Goal: Task Accomplishment & Management: Use online tool/utility

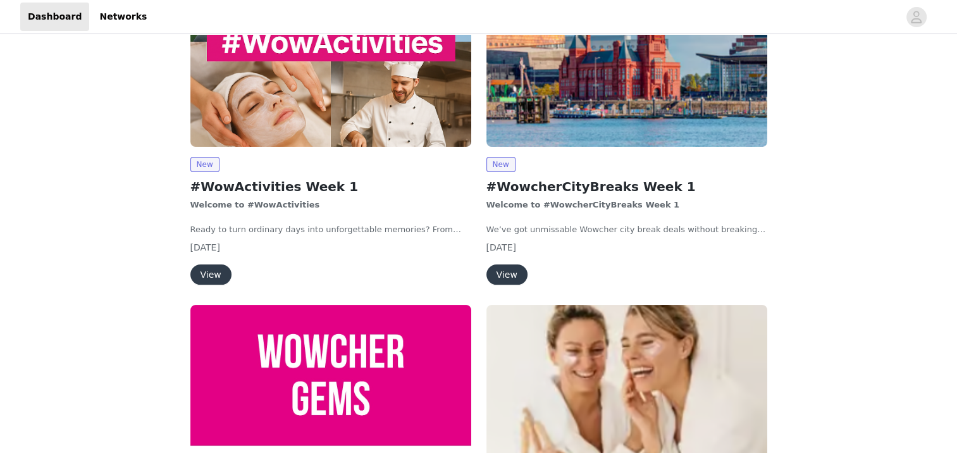
scroll to position [115, 0]
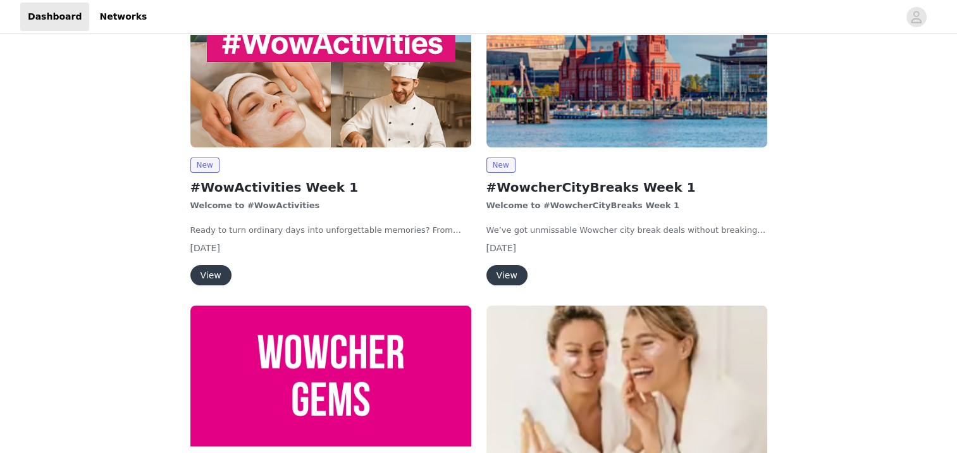
click at [501, 271] on button "View" at bounding box center [506, 275] width 41 height 20
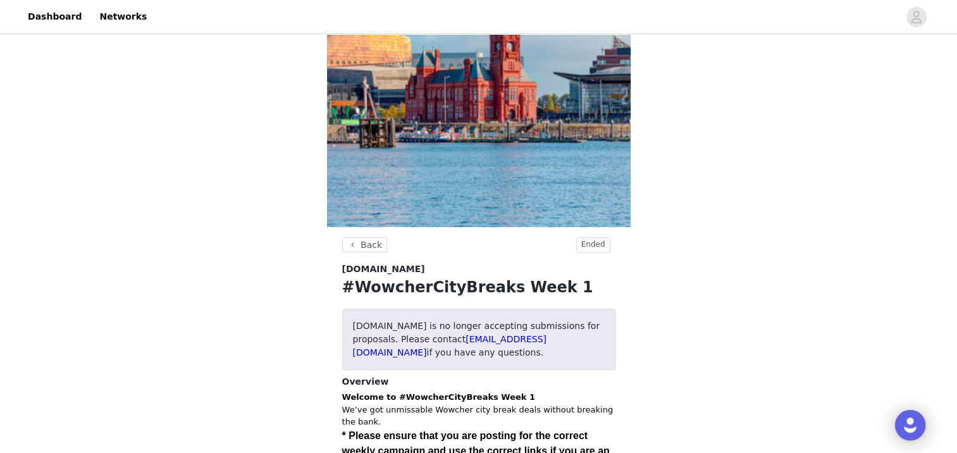
scroll to position [98, 0]
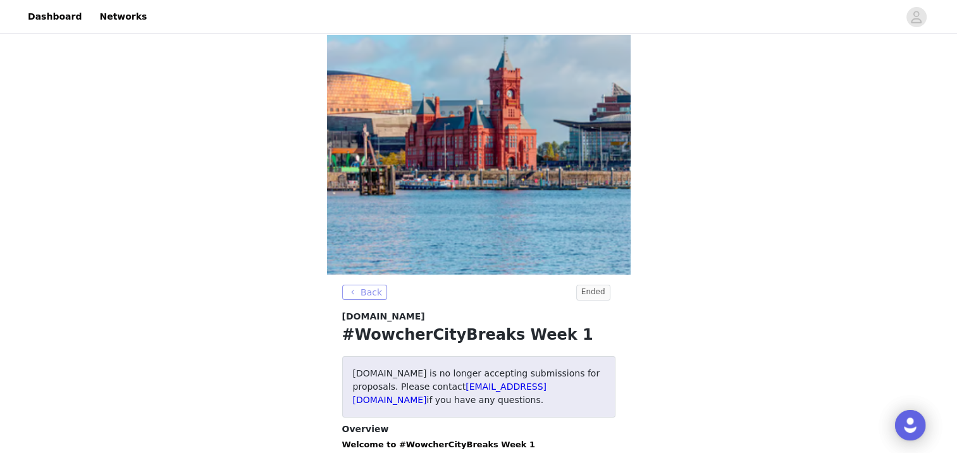
click at [355, 288] on button "Back" at bounding box center [365, 292] width 46 height 15
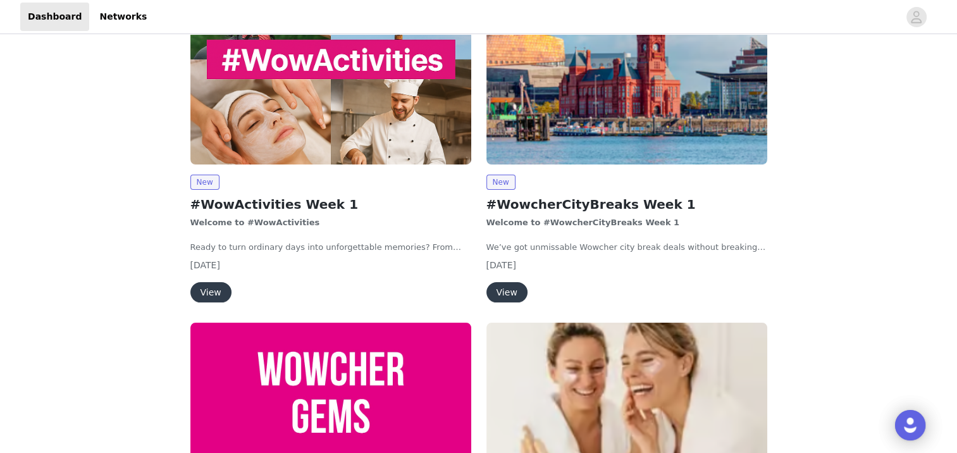
click at [250, 135] on img at bounding box center [330, 59] width 281 height 211
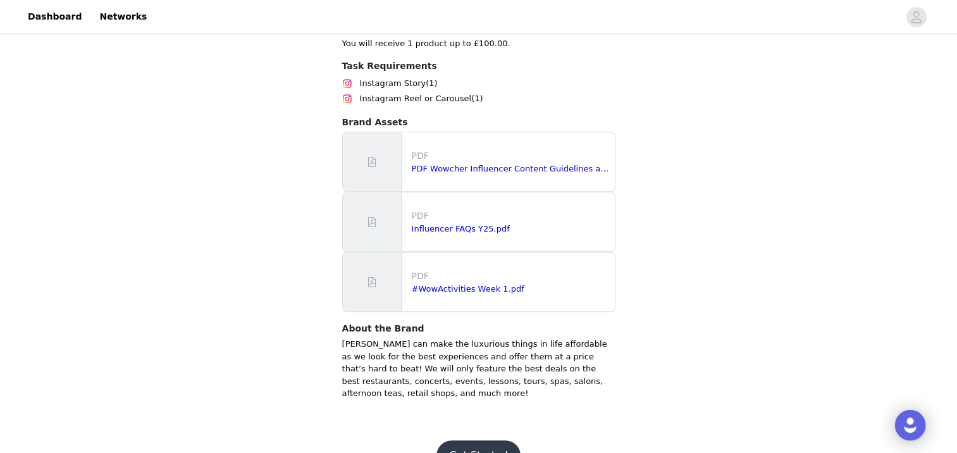
scroll to position [894, 0]
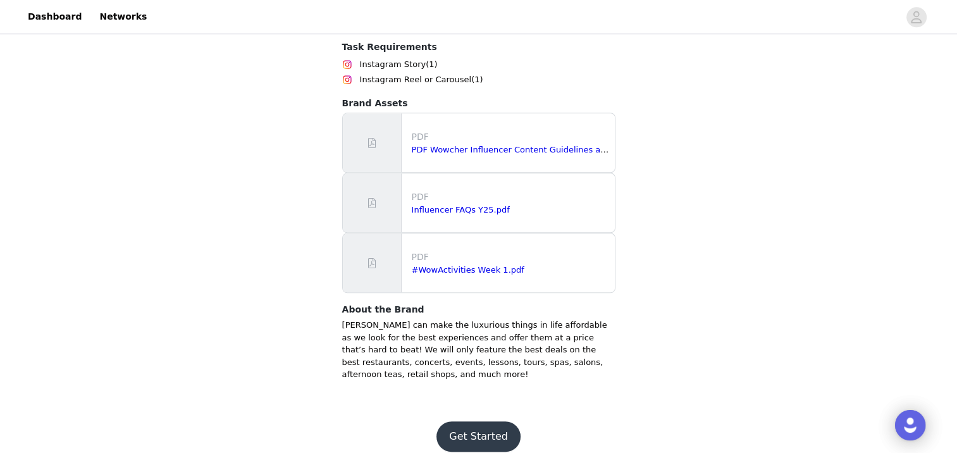
click at [481, 421] on button "Get Started" at bounding box center [478, 436] width 84 height 30
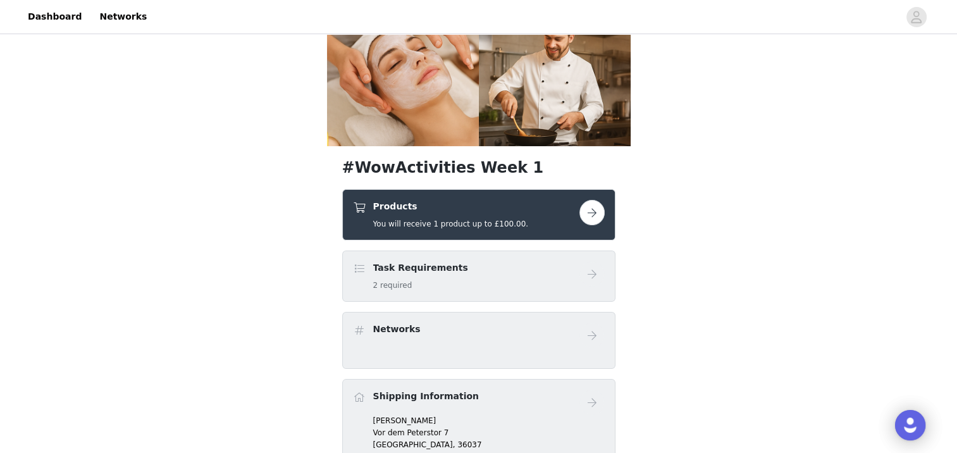
scroll to position [296, 0]
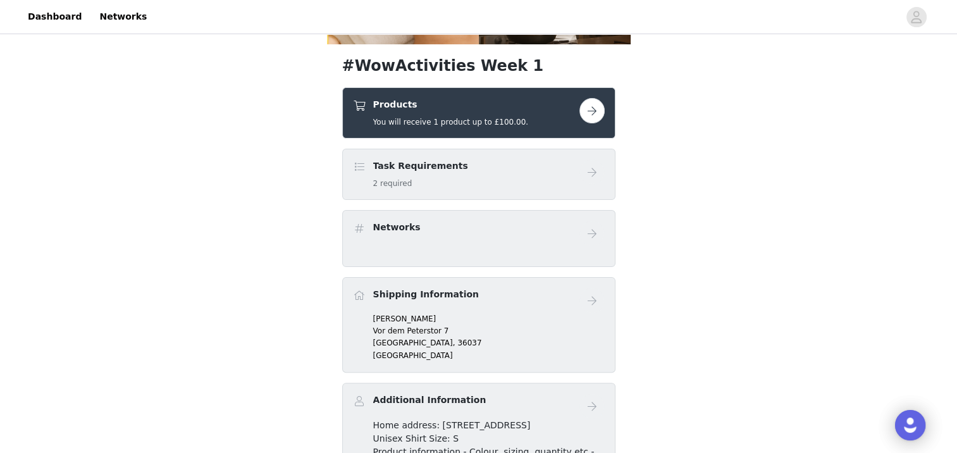
click at [502, 182] on div "Task Requirements 2 required" at bounding box center [466, 174] width 226 height 30
click at [524, 109] on div "Products You will receive 1 product up to £100.00." at bounding box center [466, 113] width 226 height 30
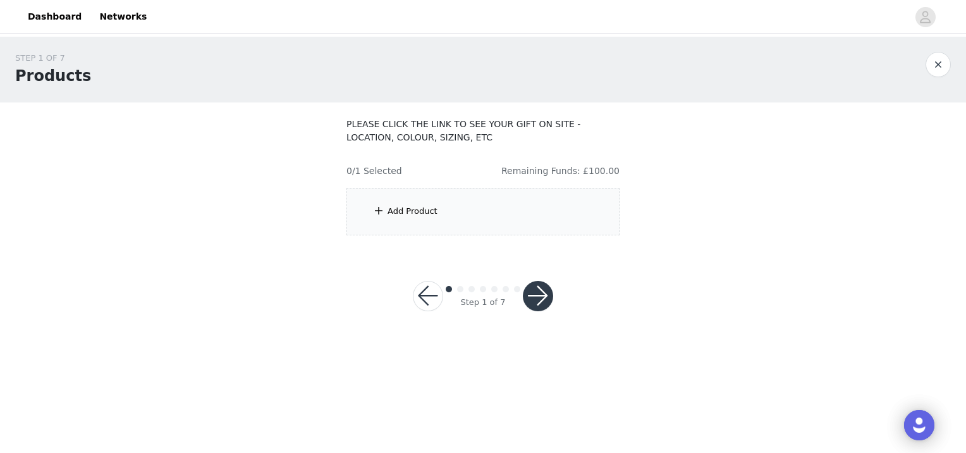
click at [524, 224] on div "Add Product" at bounding box center [483, 211] width 273 height 47
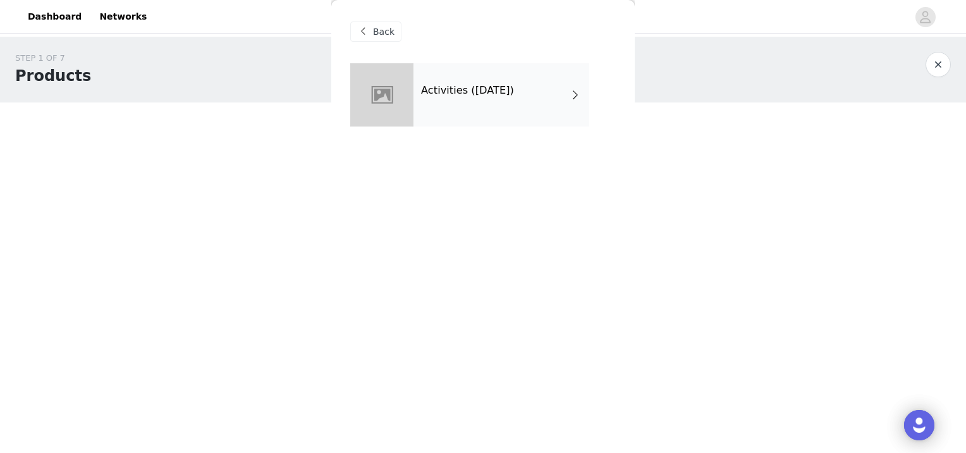
click at [495, 107] on div "Activities ([DATE])" at bounding box center [502, 94] width 176 height 63
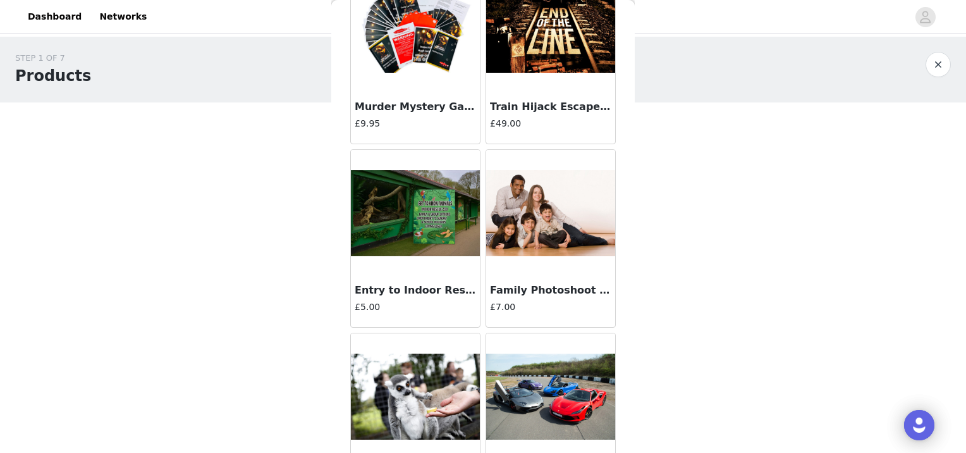
scroll to position [1480, 0]
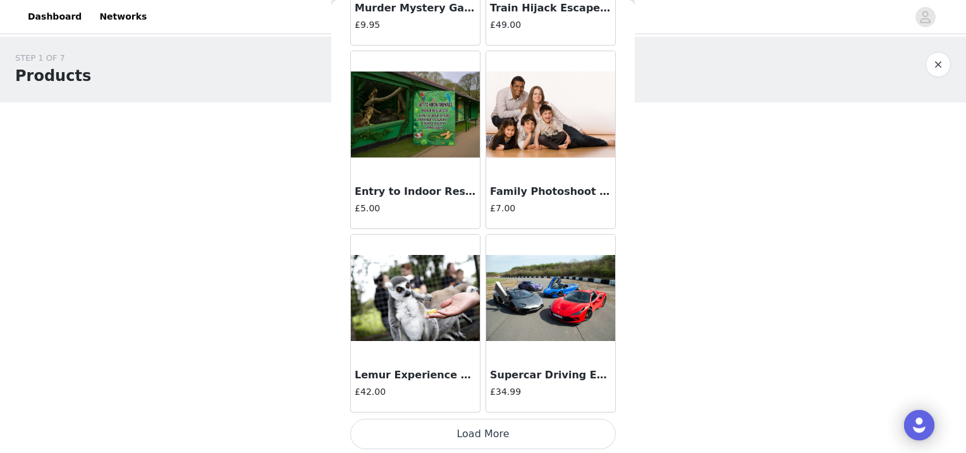
click at [509, 428] on button "Load More" at bounding box center [483, 434] width 266 height 30
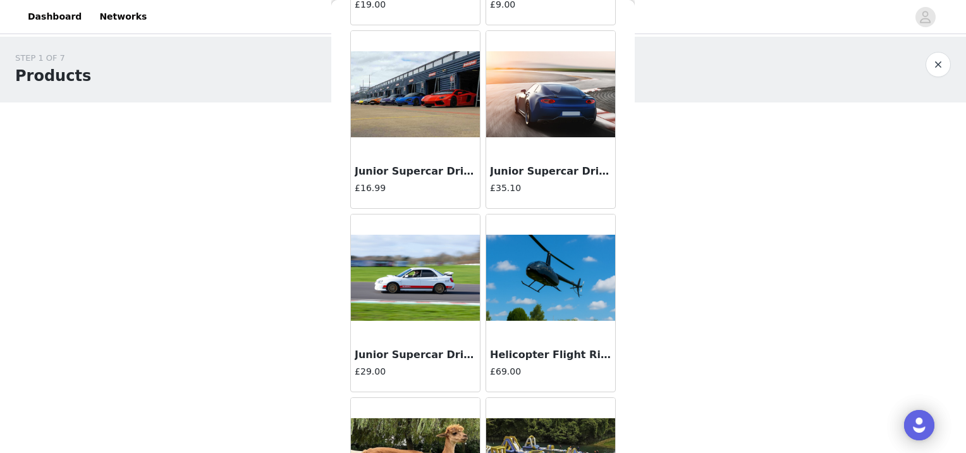
scroll to position [3311, 0]
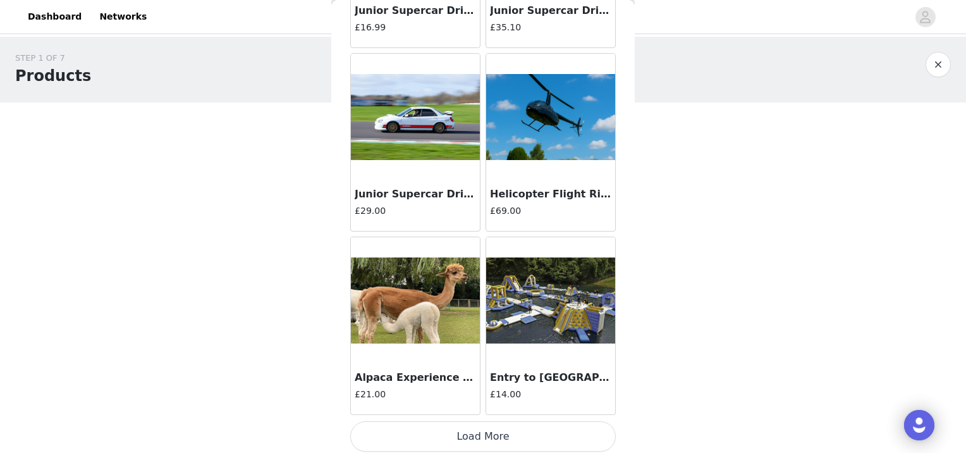
click at [498, 439] on button "Load More" at bounding box center [483, 436] width 266 height 30
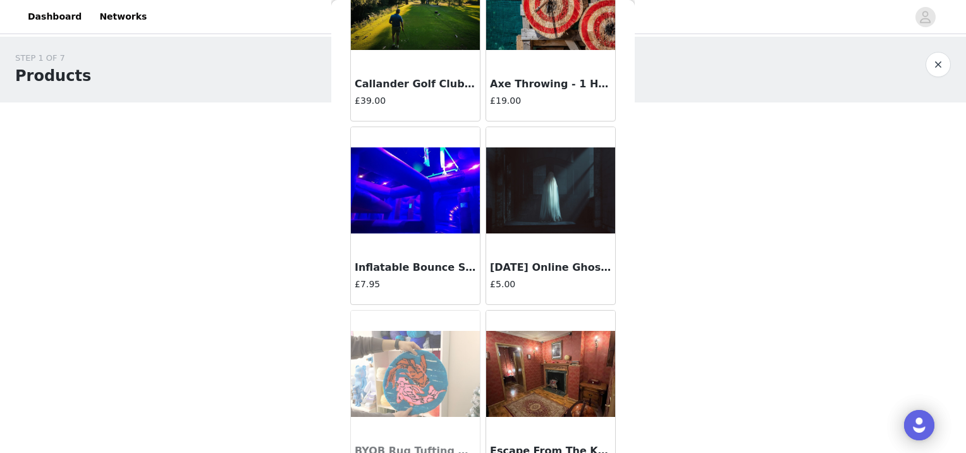
scroll to position [5143, 0]
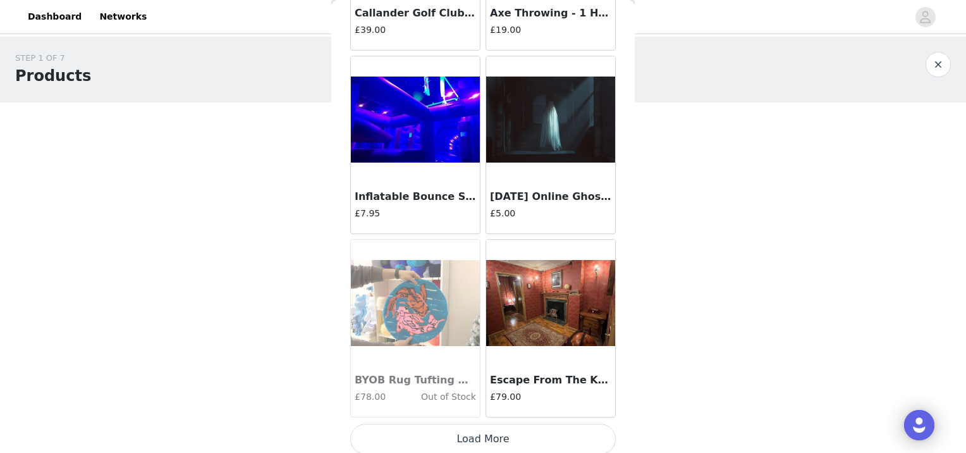
click at [473, 428] on button "Load More" at bounding box center [483, 439] width 266 height 30
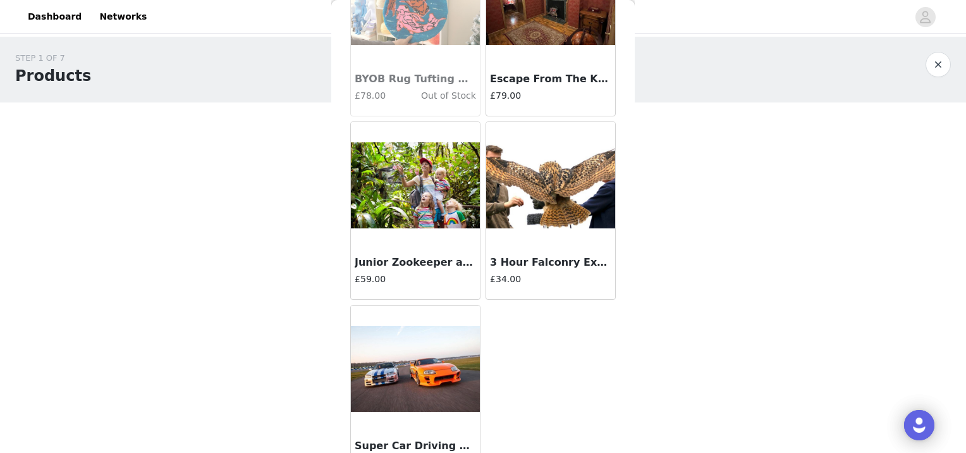
scroll to position [5468, 0]
